Goal: Information Seeking & Learning: Find specific fact

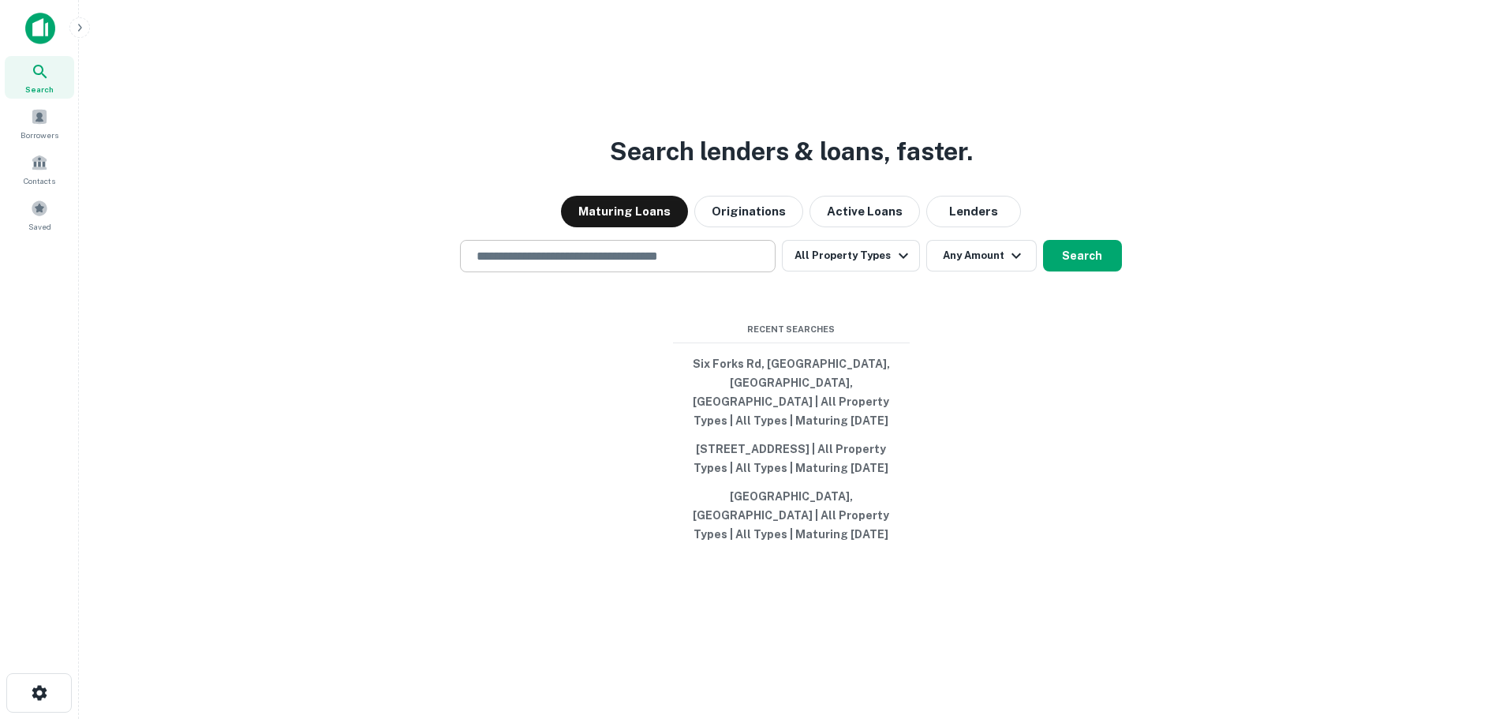
drag, startPoint x: 523, startPoint y: 258, endPoint x: 514, endPoint y: 271, distance: 15.8
click at [514, 271] on div "​" at bounding box center [618, 256] width 316 height 32
paste input "**********"
type input "**********"
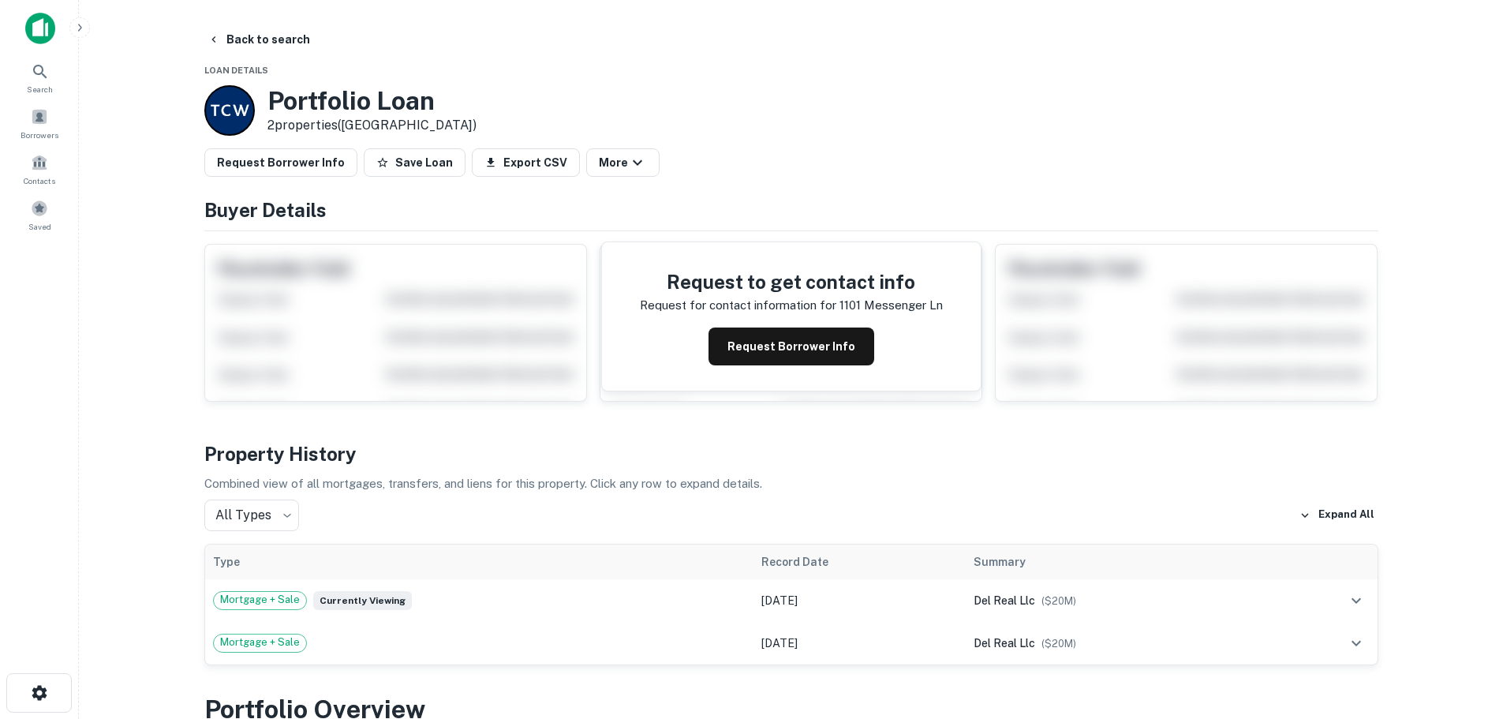
scroll to position [657, 0]
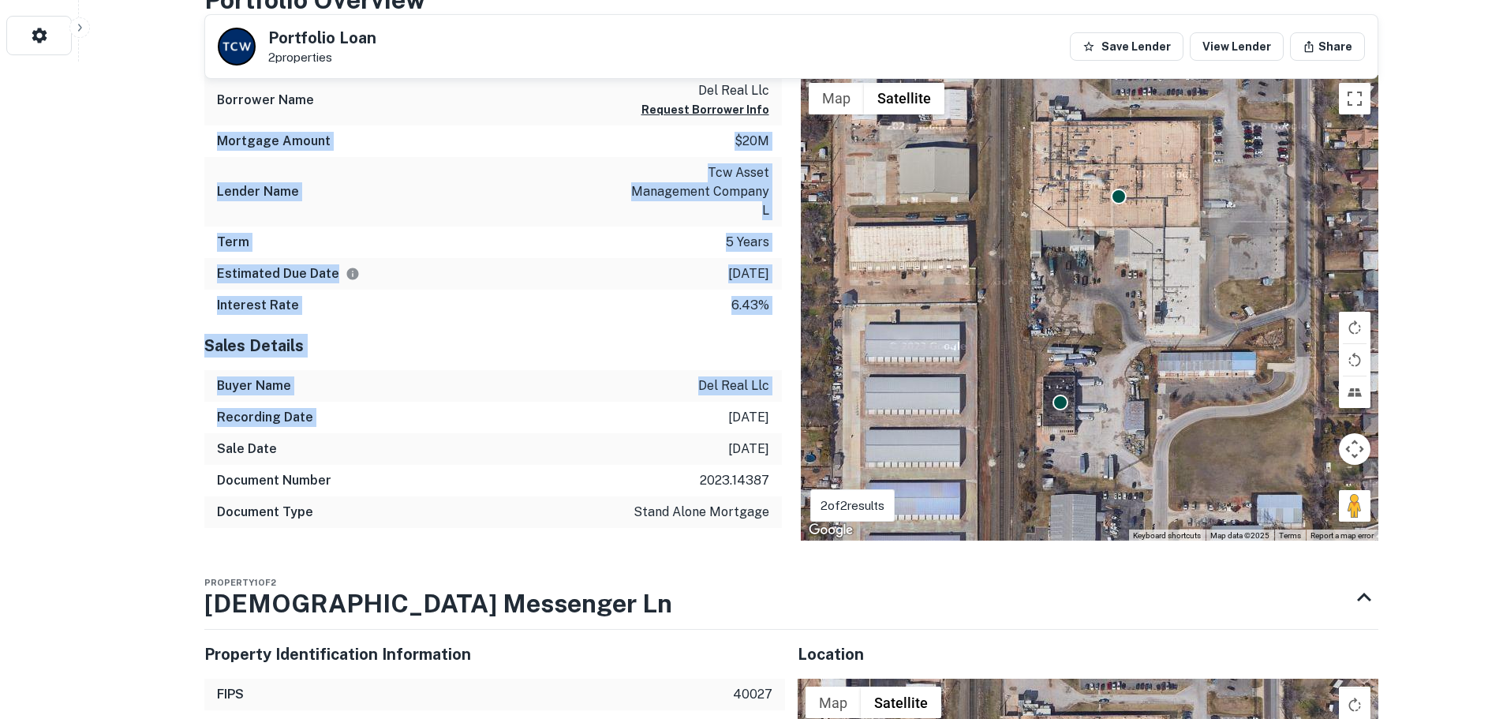
drag, startPoint x: 517, startPoint y: 235, endPoint x: 533, endPoint y: 409, distance: 174.3
click at [533, 409] on div "Mortgage Details Borrower Name del real llc Request Borrower Info Mortgage Amou…" at bounding box center [483, 283] width 597 height 515
click at [533, 409] on div "Recording Date [DATE]" at bounding box center [493, 418] width 578 height 32
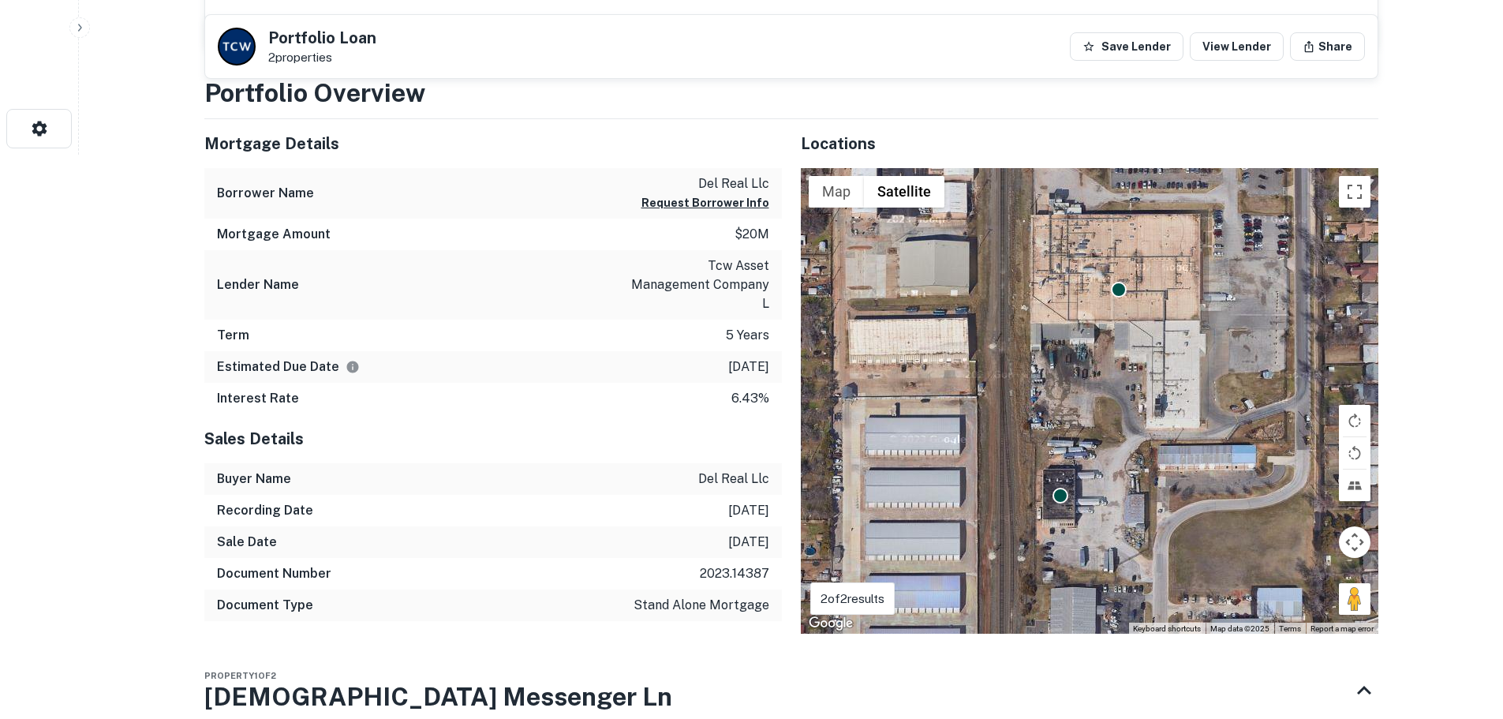
scroll to position [526, 0]
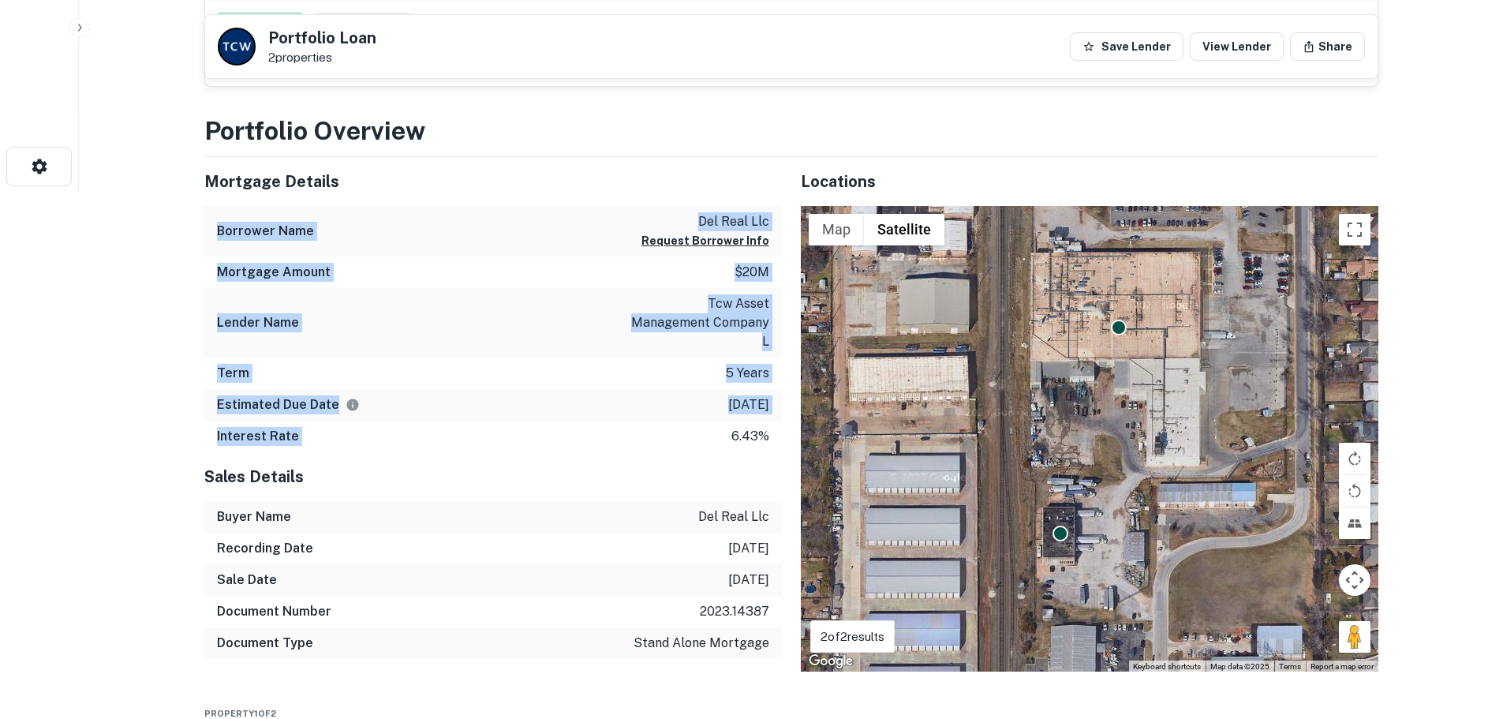
drag, startPoint x: 529, startPoint y: 170, endPoint x: 519, endPoint y: 417, distance: 247.2
click at [519, 417] on div "Mortgage Details Borrower Name del real llc Request Borrower Info Mortgage Amou…" at bounding box center [493, 305] width 578 height 296
click at [519, 421] on div "Interest Rate 6.43%" at bounding box center [493, 437] width 578 height 32
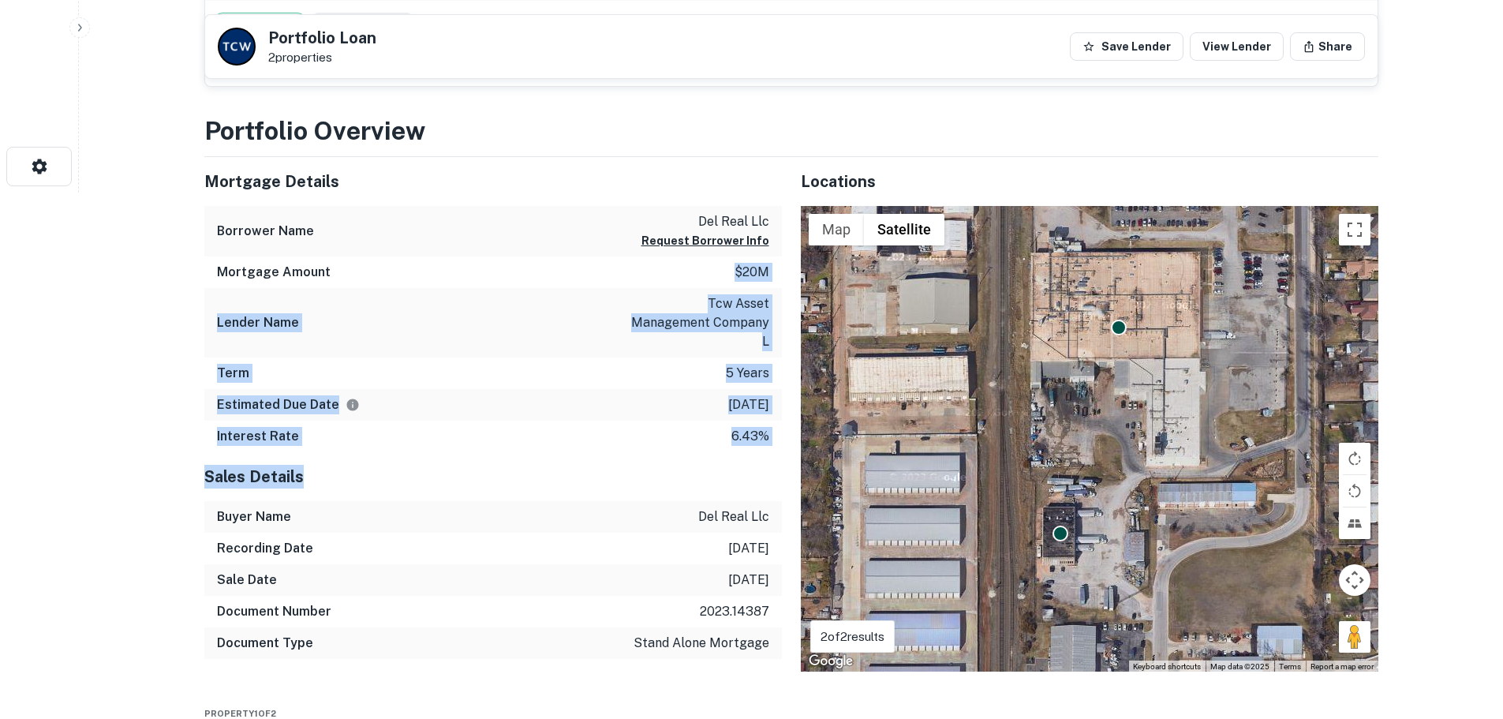
drag, startPoint x: 540, startPoint y: 395, endPoint x: 534, endPoint y: 470, distance: 75.2
click at [534, 470] on div "Mortgage Details Borrower Name del real llc Request Borrower Info Mortgage Amou…" at bounding box center [483, 414] width 597 height 515
click at [534, 470] on div "Sales Details" at bounding box center [493, 476] width 578 height 49
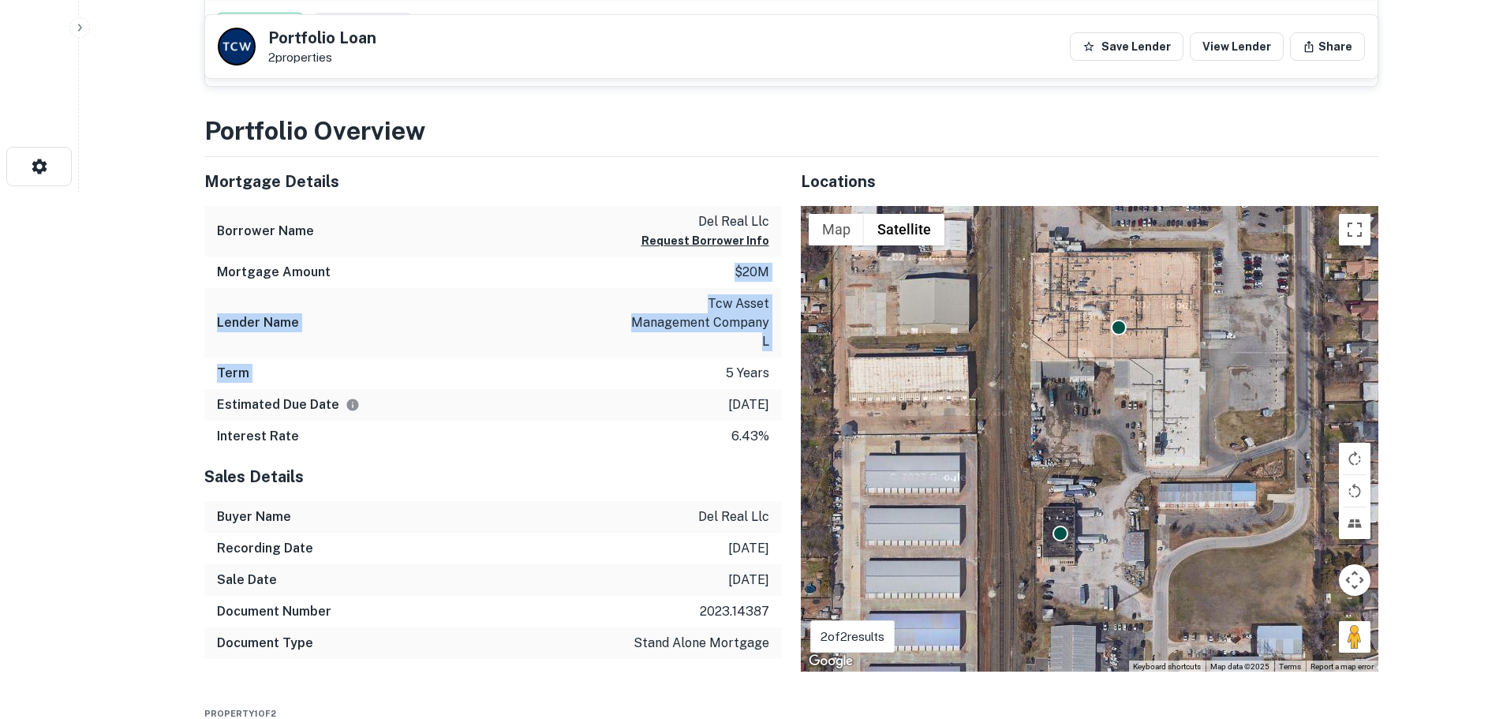
drag, startPoint x: 532, startPoint y: 292, endPoint x: 544, endPoint y: 365, distance: 73.6
click at [544, 365] on div "Mortgage Details Borrower Name del real llc Request Borrower Info Mortgage Amou…" at bounding box center [493, 305] width 578 height 296
click at [544, 365] on div "Term 5 years" at bounding box center [493, 373] width 578 height 32
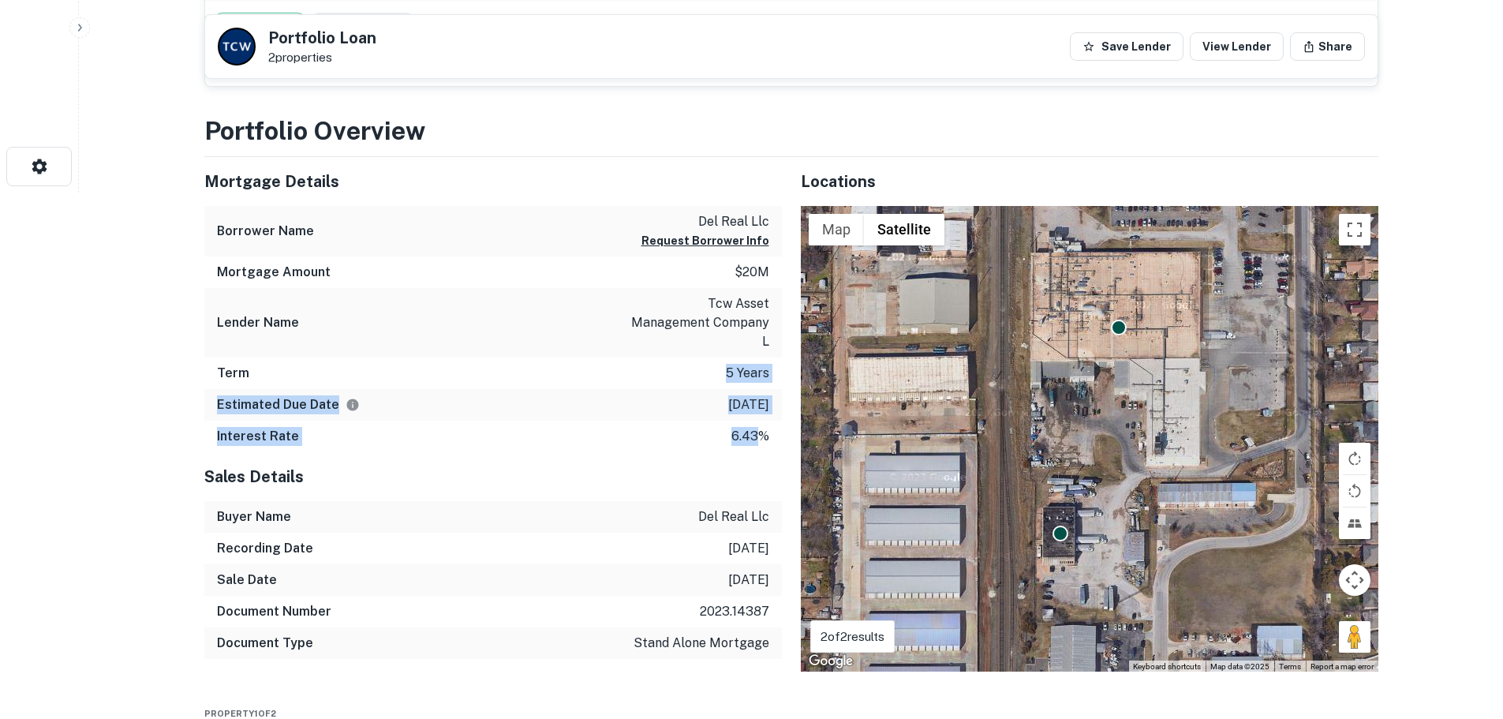
drag, startPoint x: 544, startPoint y: 365, endPoint x: 527, endPoint y: 425, distance: 62.2
click at [527, 425] on div "Mortgage Details Borrower Name del real llc Request Borrower Info Mortgage Amou…" at bounding box center [493, 305] width 578 height 296
click at [527, 425] on div "Interest Rate 6.43%" at bounding box center [493, 437] width 578 height 32
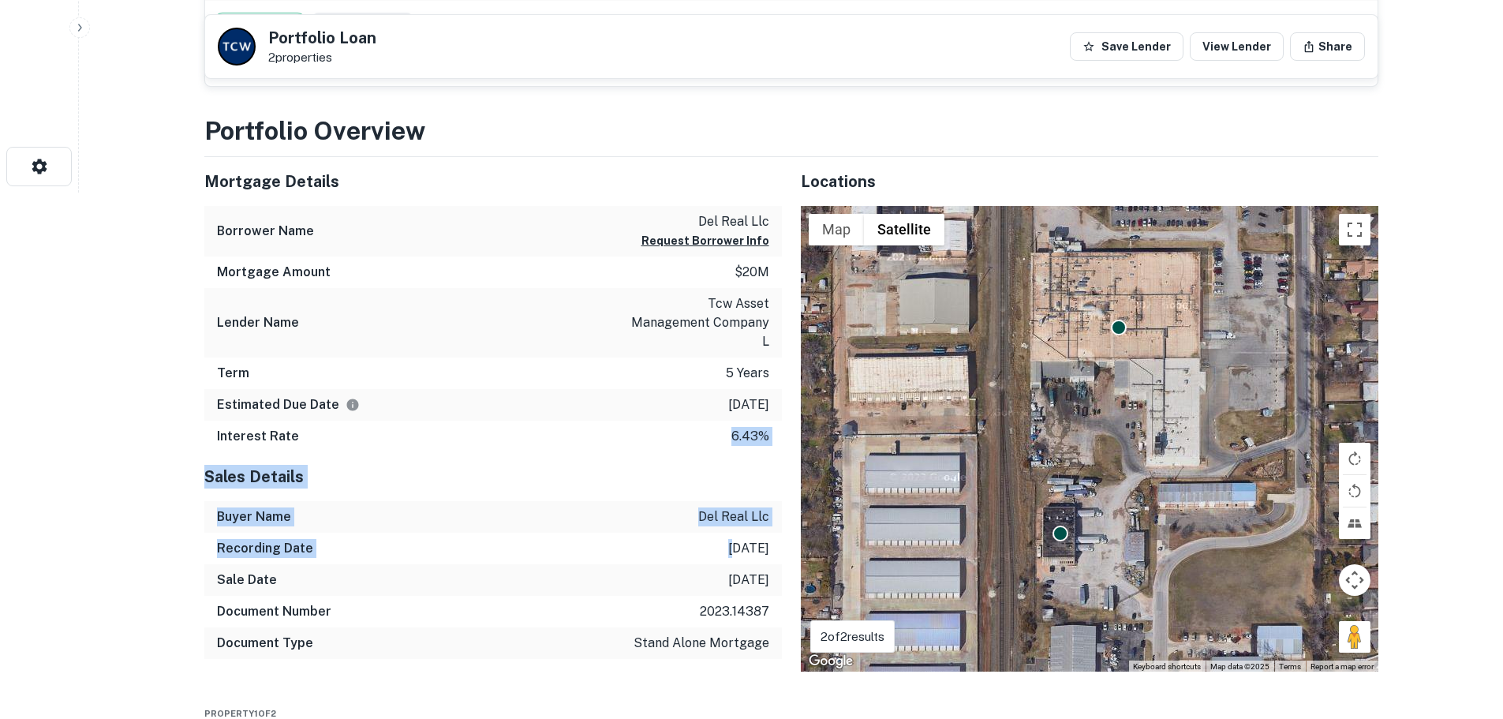
drag, startPoint x: 527, startPoint y: 425, endPoint x: 520, endPoint y: 534, distance: 109.9
click at [520, 534] on div "Mortgage Details Borrower Name del real llc Request Borrower Info Mortgage Amou…" at bounding box center [483, 414] width 597 height 515
click at [519, 535] on div "Recording Date [DATE]" at bounding box center [493, 549] width 578 height 32
click at [527, 452] on div "Sales Details" at bounding box center [493, 476] width 578 height 49
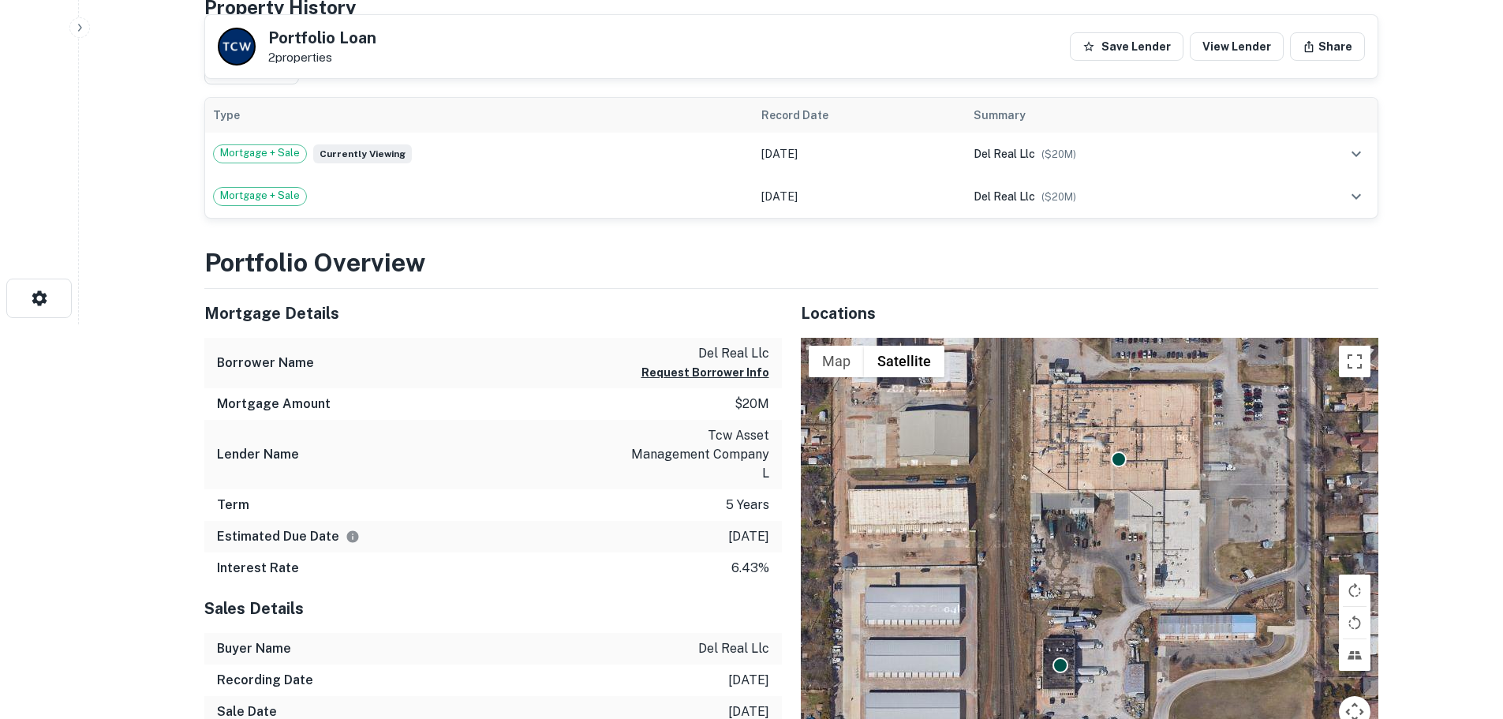
scroll to position [657, 0]
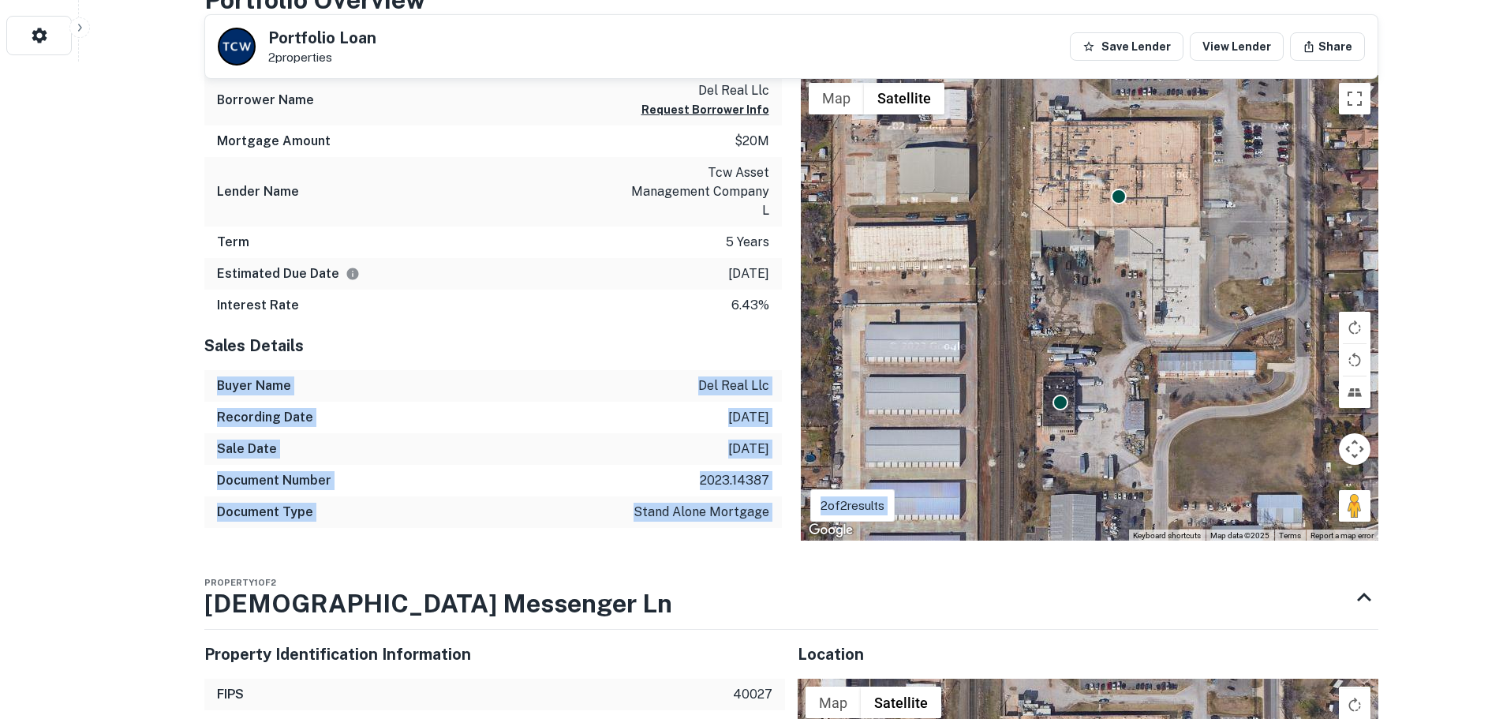
drag, startPoint x: 511, startPoint y: 481, endPoint x: 498, endPoint y: 533, distance: 53.8
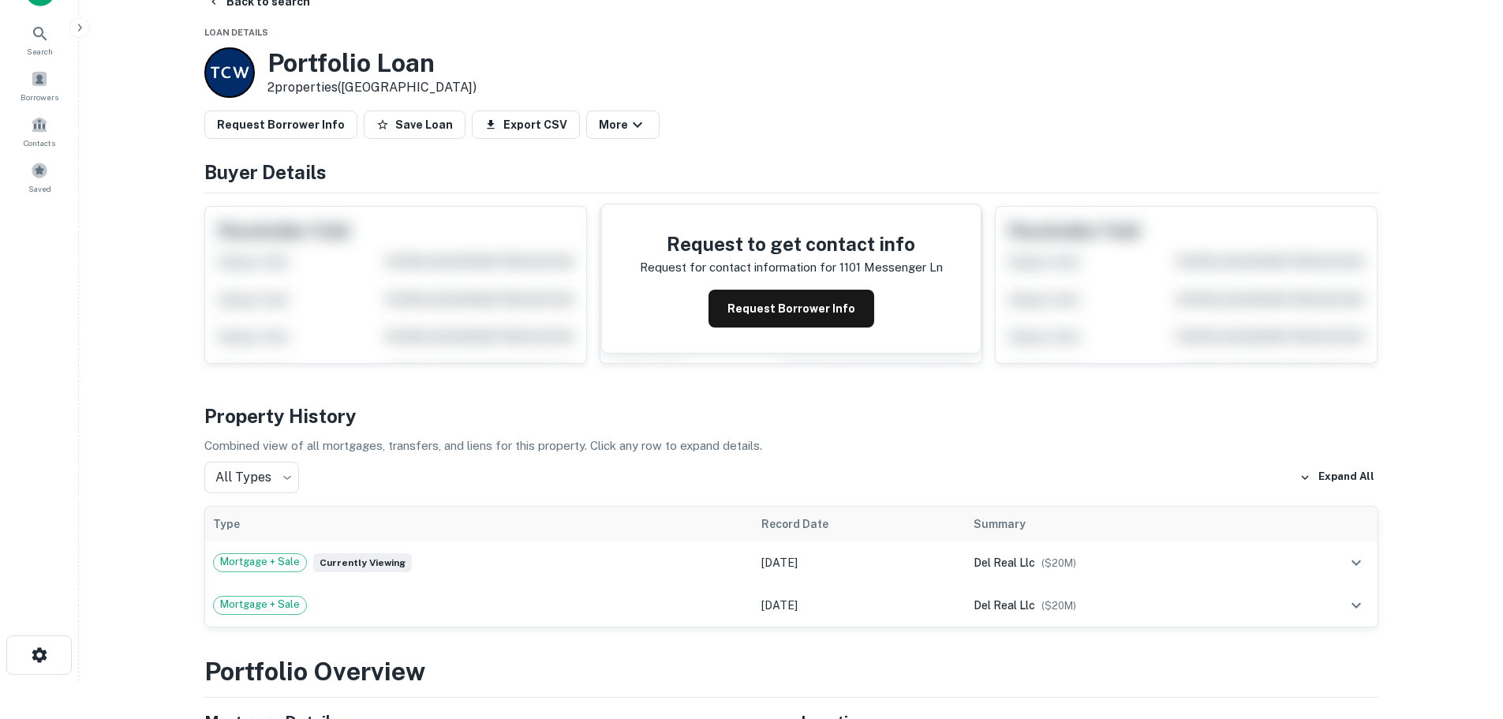
scroll to position [0, 0]
